Goal: Navigation & Orientation: Find specific page/section

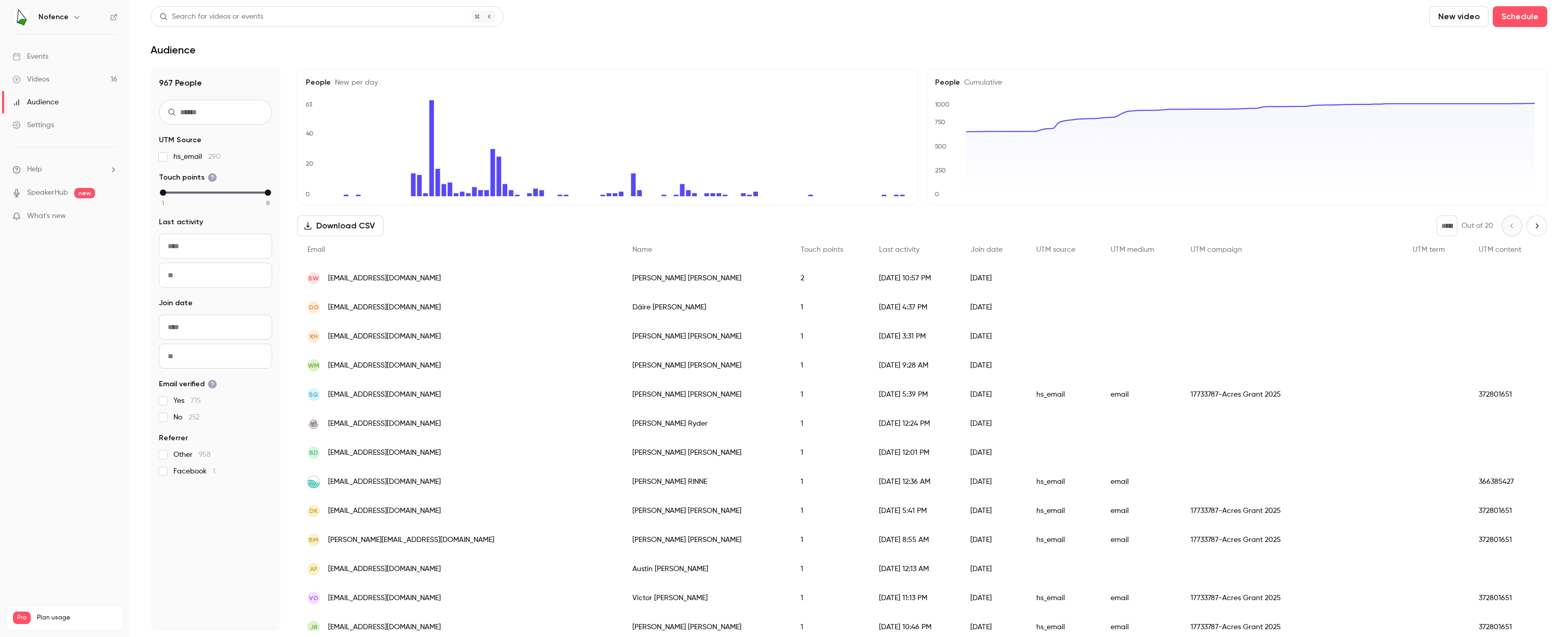
click at [70, 61] on link "Events" at bounding box center [65, 56] width 130 height 23
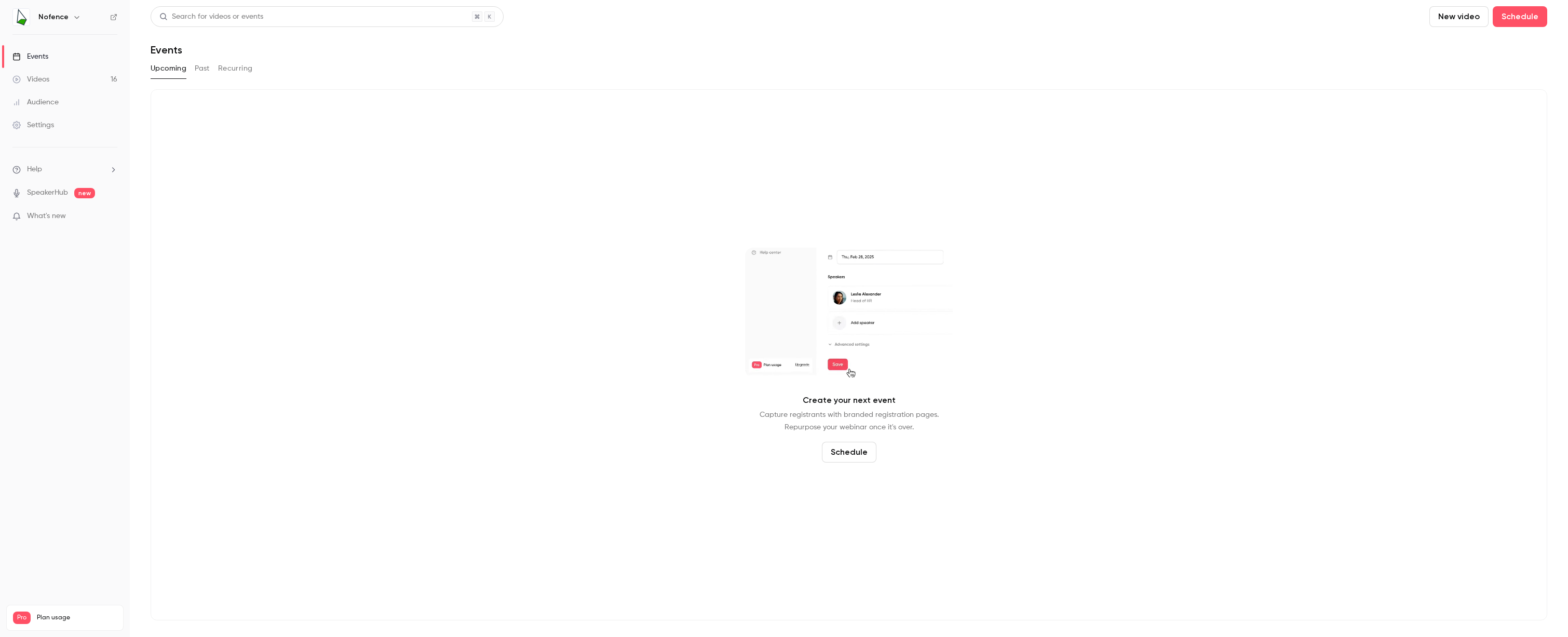
click at [71, 83] on link "Videos 16" at bounding box center [65, 79] width 130 height 23
